Goal: Register for event/course

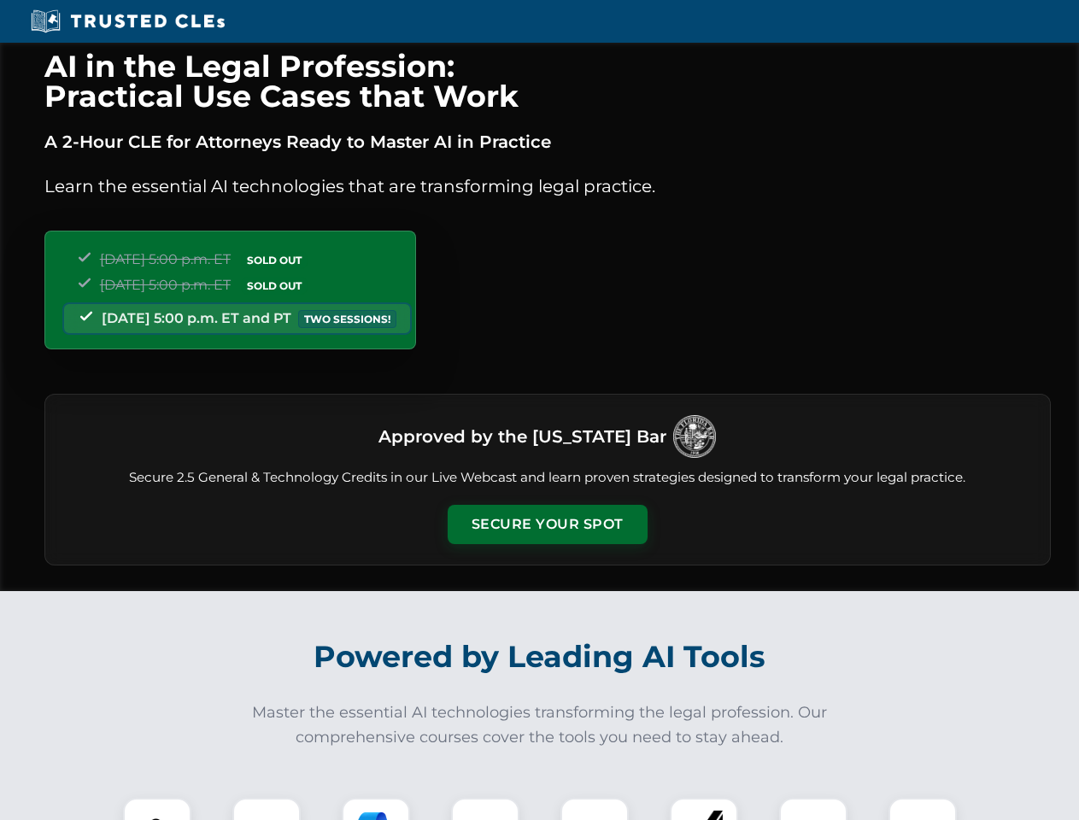
click at [547, 524] on button "Secure Your Spot" at bounding box center [548, 524] width 200 height 39
click at [157, 809] on img at bounding box center [157, 832] width 50 height 50
click at [266, 809] on div at bounding box center [266, 832] width 68 height 68
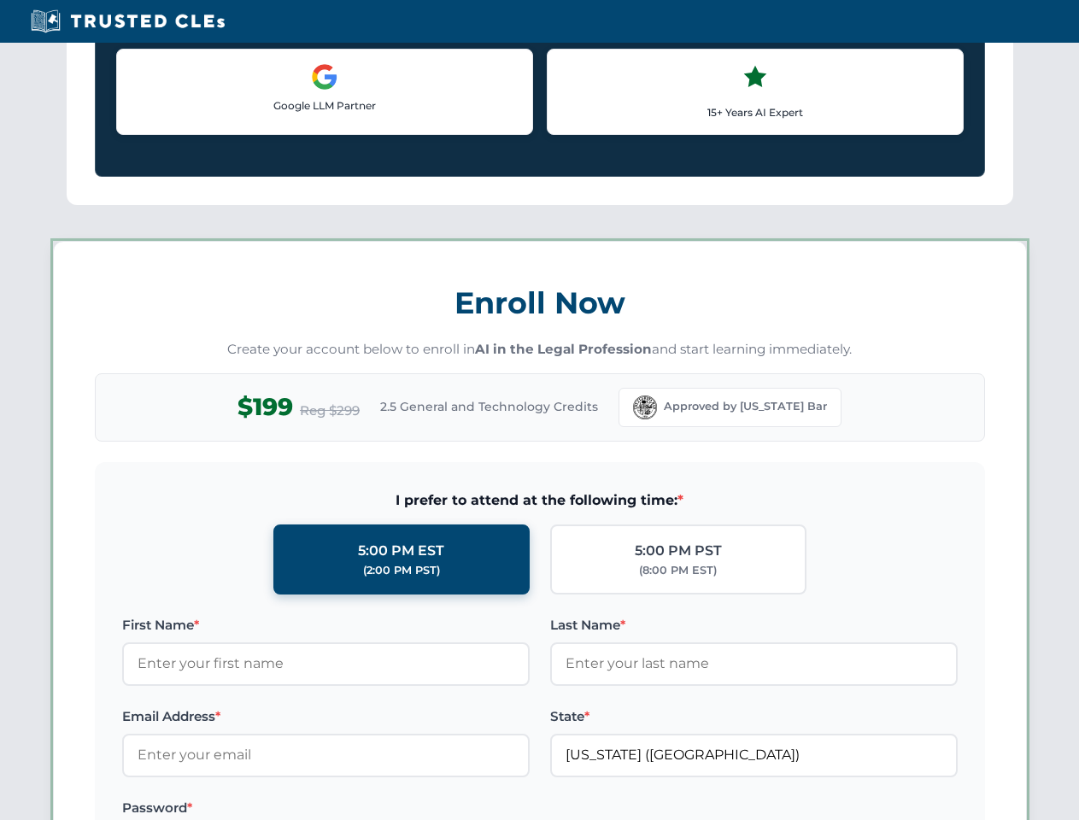
click at [485, 809] on label "Password *" at bounding box center [325, 808] width 407 height 20
